Goal: Navigation & Orientation: Find specific page/section

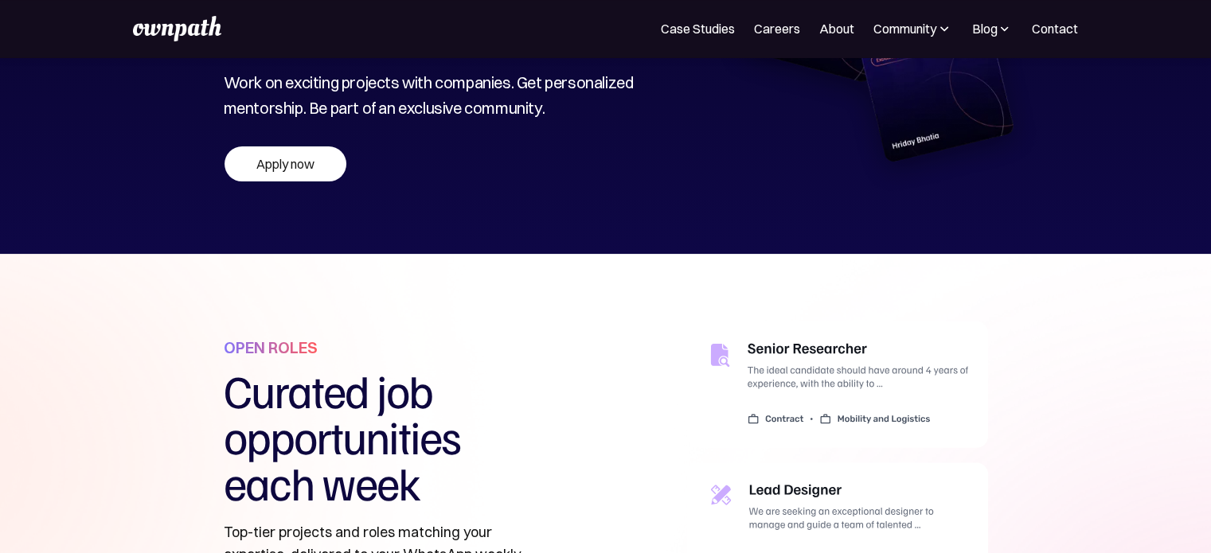
scroll to position [398, 0]
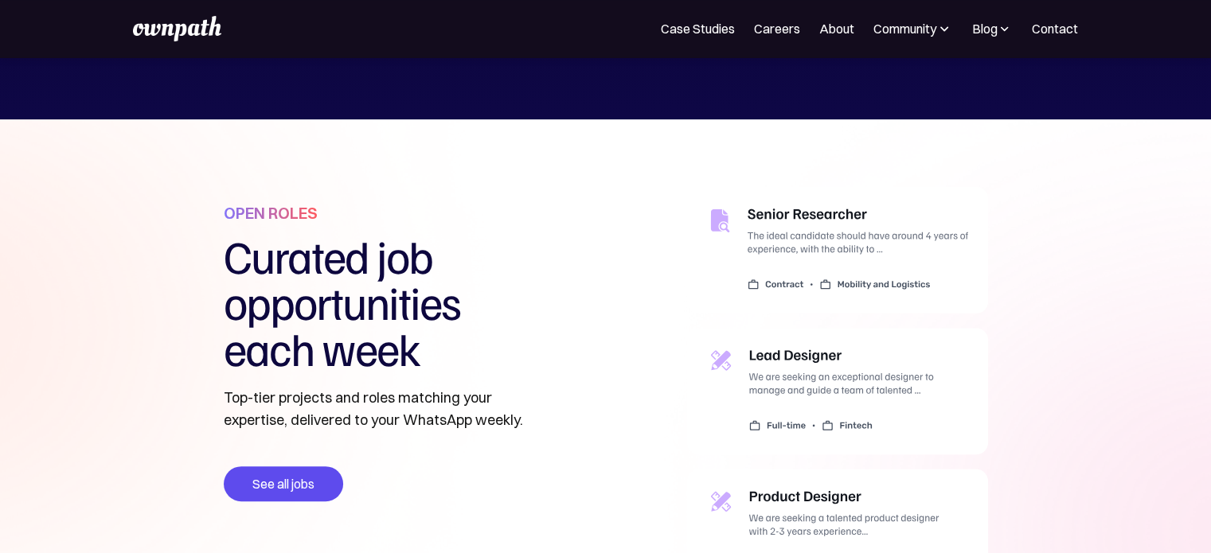
click at [195, 21] on img at bounding box center [177, 28] width 88 height 25
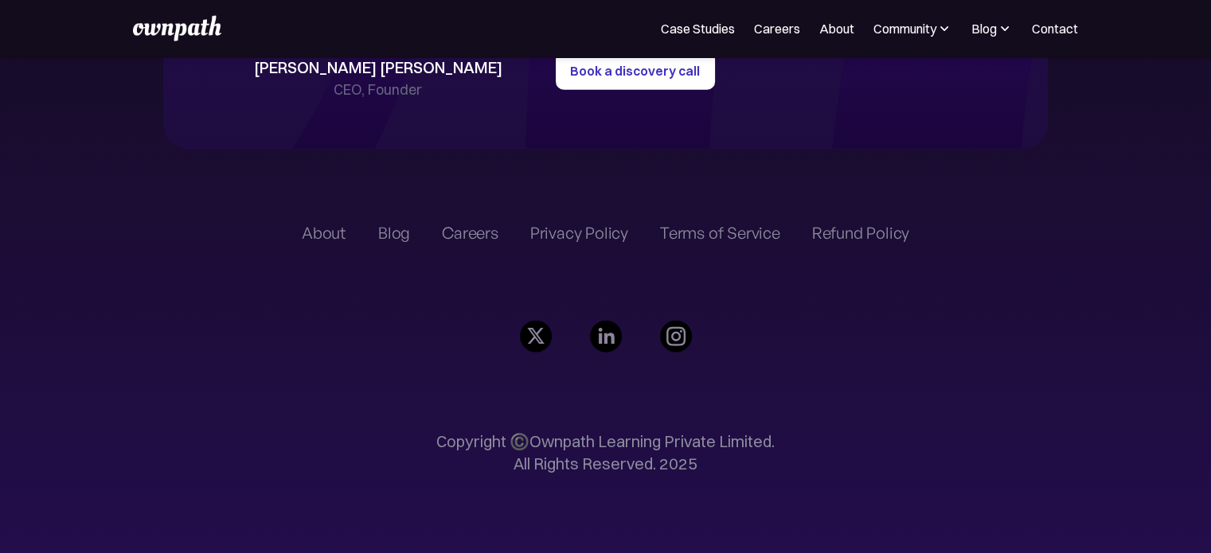
scroll to position [3793, 0]
click at [786, 33] on link "Careers" at bounding box center [777, 28] width 46 height 19
